Goal: Find specific page/section: Find specific page/section

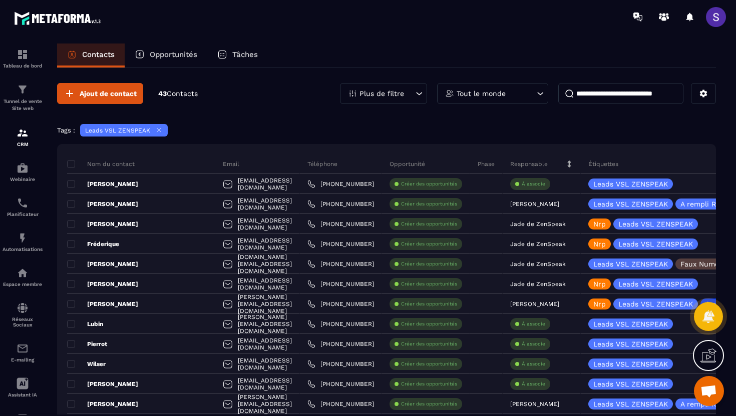
click at [158, 132] on icon at bounding box center [159, 131] width 4 height 4
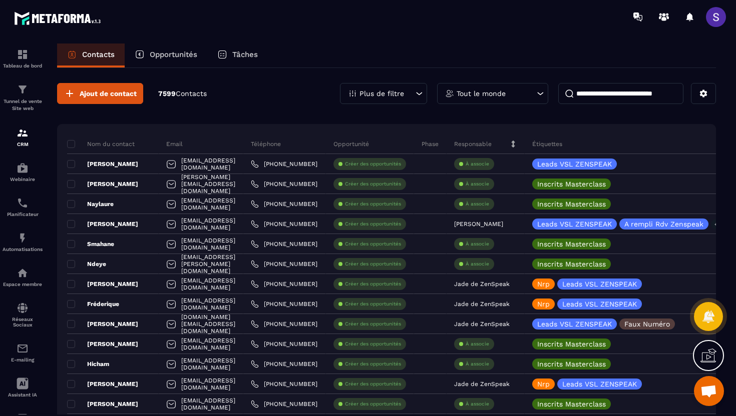
click at [395, 91] on p "Plus de filtre" at bounding box center [381, 93] width 45 height 7
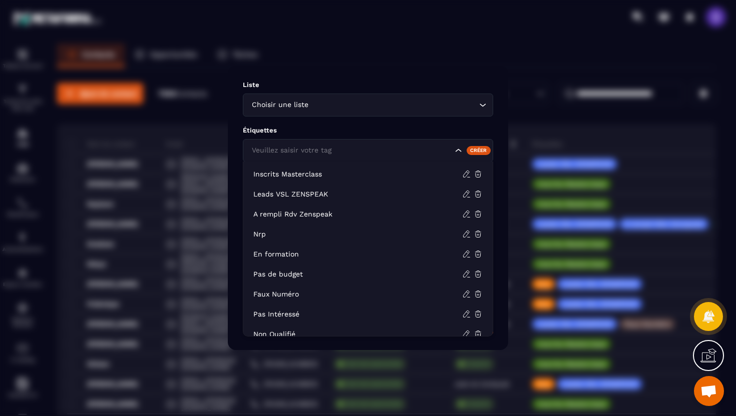
click at [328, 149] on div "Veuillez saisir votre tag" at bounding box center [350, 150] width 205 height 11
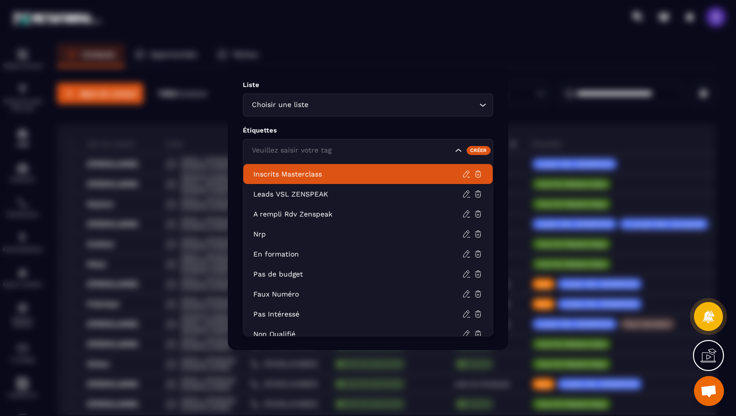
click at [301, 174] on p "Inscrits Masterclass" at bounding box center [357, 174] width 209 height 10
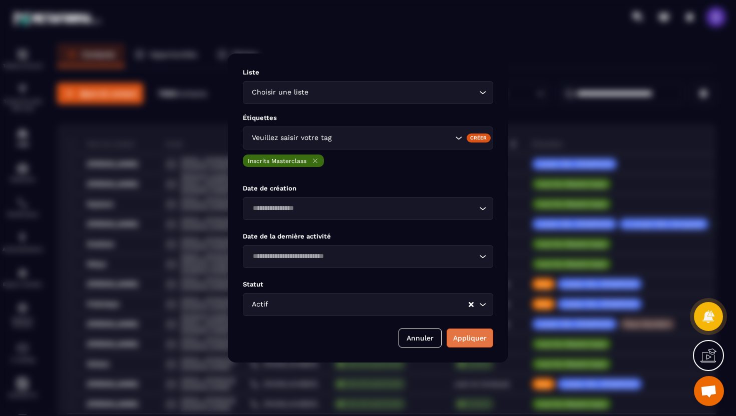
click at [472, 339] on button "Appliquer" at bounding box center [469, 338] width 47 height 19
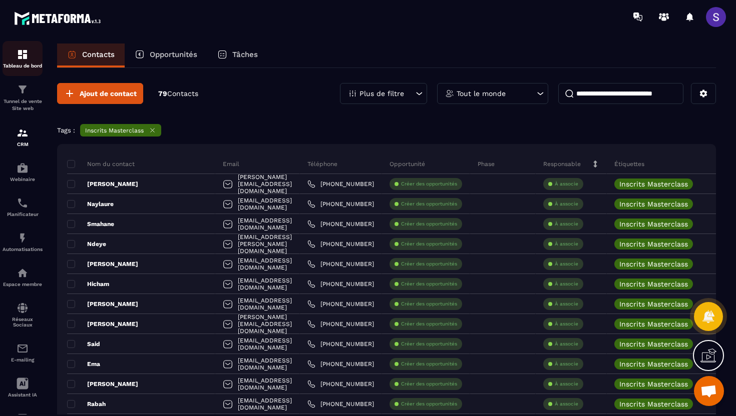
click at [19, 68] on p "Tableau de bord" at bounding box center [23, 66] width 40 height 6
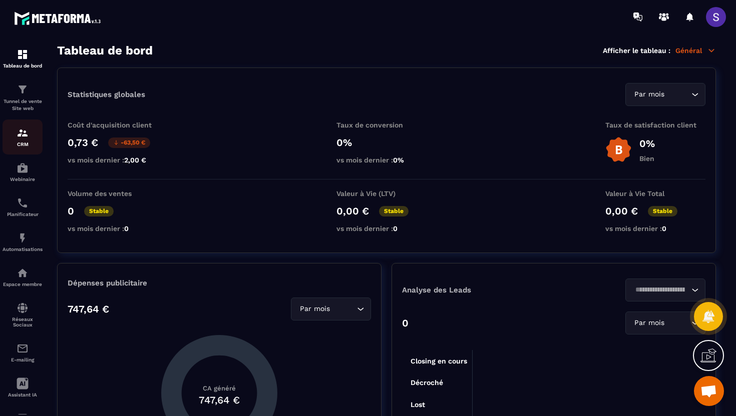
click at [24, 143] on p "CRM" at bounding box center [23, 145] width 40 height 6
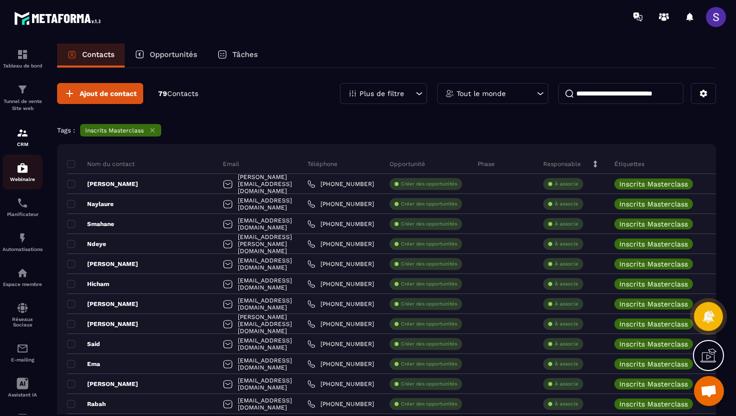
click at [25, 181] on p "Webinaire" at bounding box center [23, 180] width 40 height 6
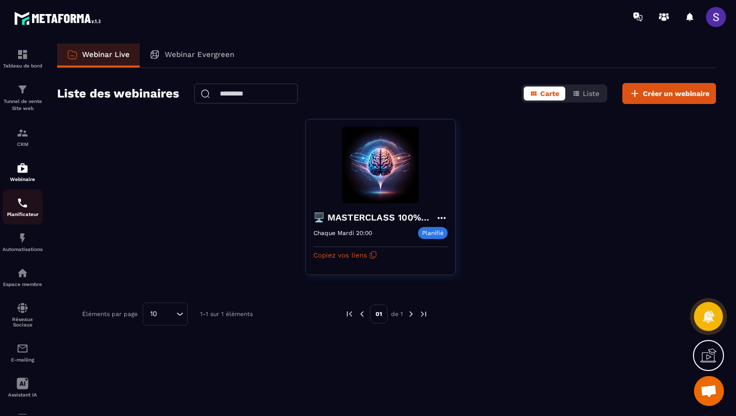
click at [19, 206] on img at bounding box center [23, 203] width 12 height 12
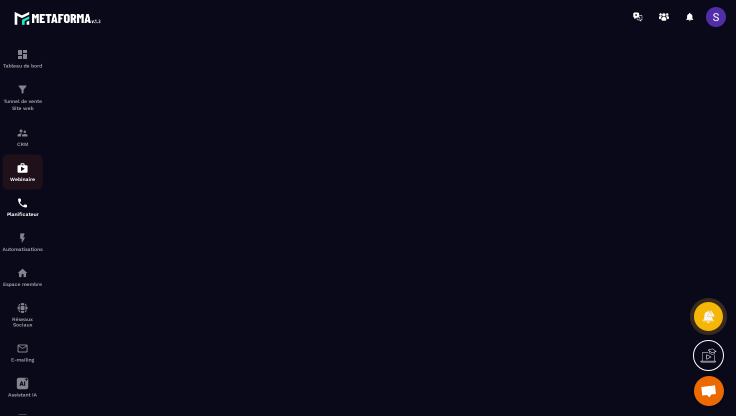
click at [20, 173] on img at bounding box center [23, 168] width 12 height 12
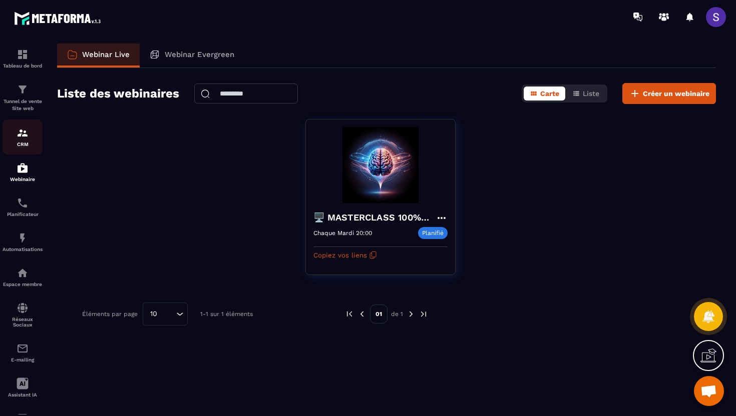
click at [26, 152] on link "CRM" at bounding box center [23, 137] width 40 height 35
